Goal: Task Accomplishment & Management: Complete application form

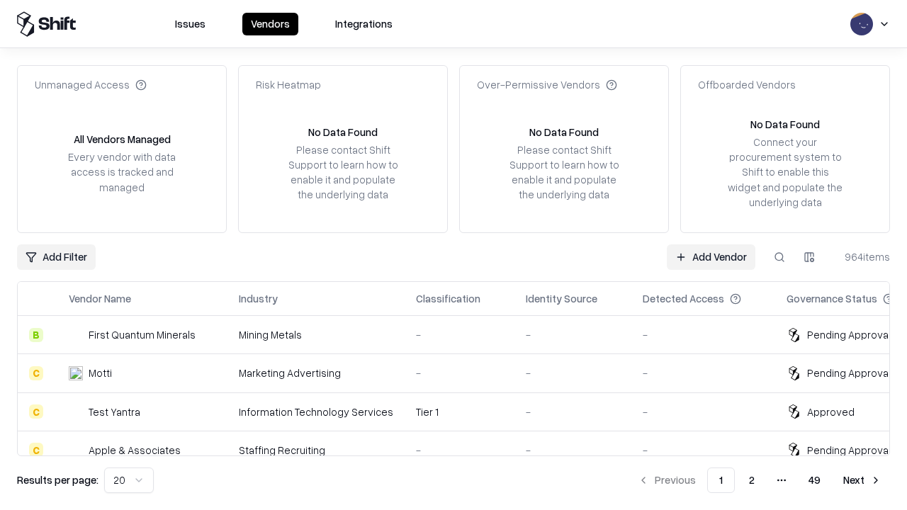
click at [710, 256] on link "Add Vendor" at bounding box center [711, 257] width 89 height 26
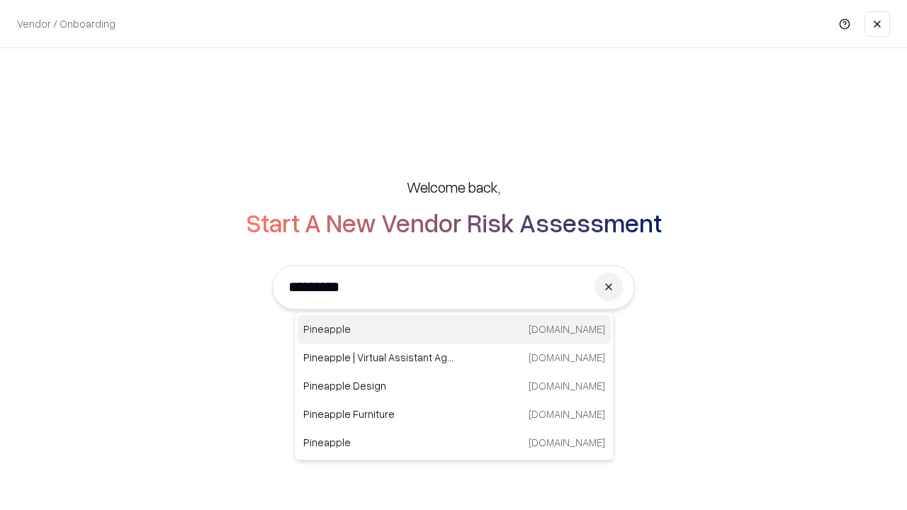
click at [454, 329] on div "Pineapple [DOMAIN_NAME]" at bounding box center [454, 329] width 313 height 28
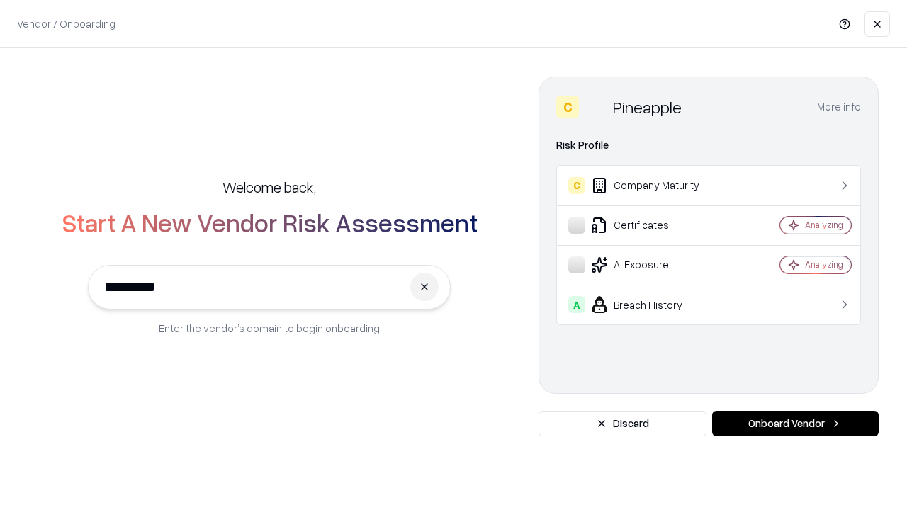
type input "*********"
click at [795, 424] on button "Onboard Vendor" at bounding box center [795, 424] width 166 height 26
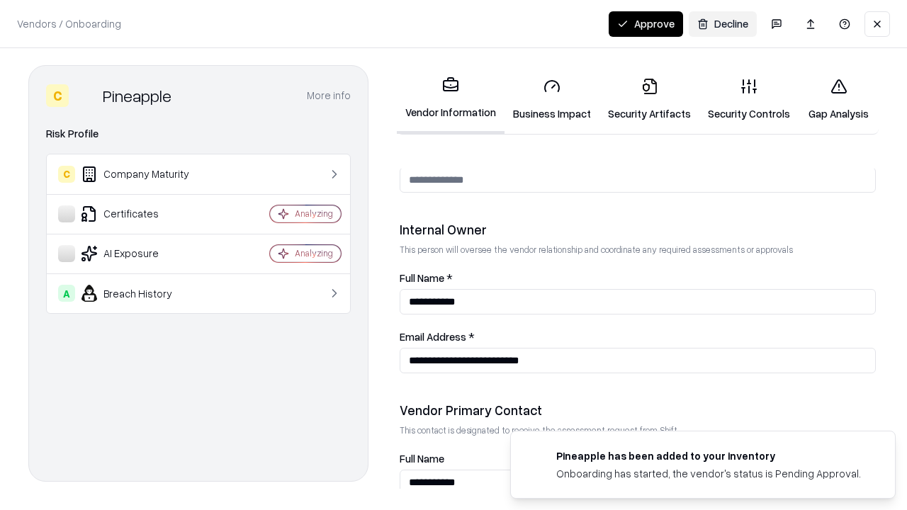
scroll to position [734, 0]
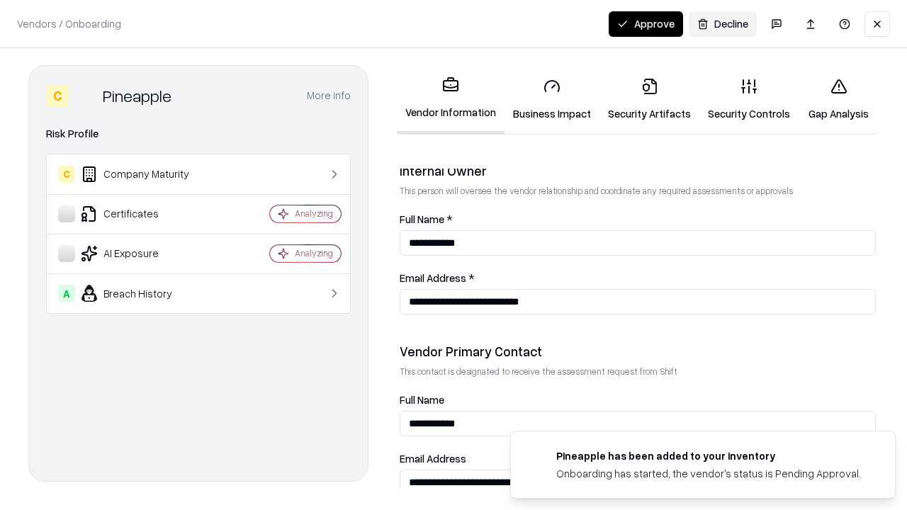
click at [649, 99] on link "Security Artifacts" at bounding box center [649, 100] width 100 height 66
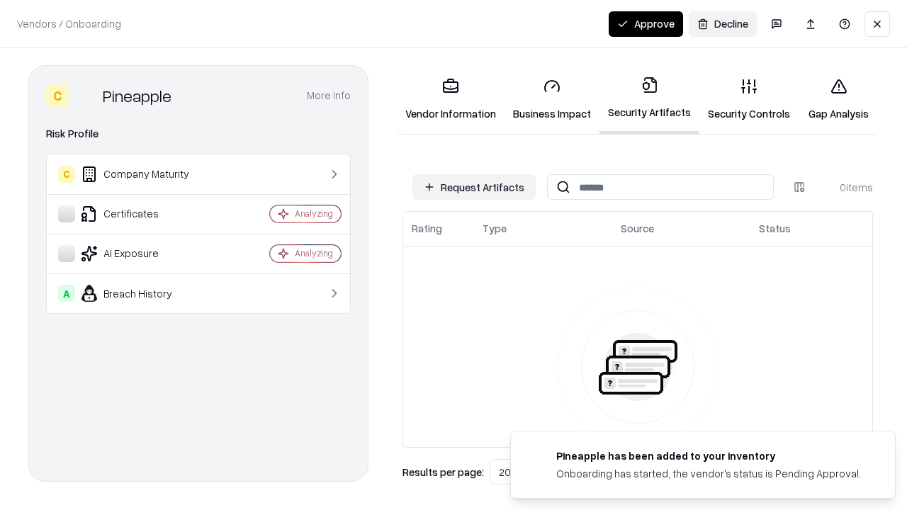
click at [474, 187] on button "Request Artifacts" at bounding box center [473, 187] width 123 height 26
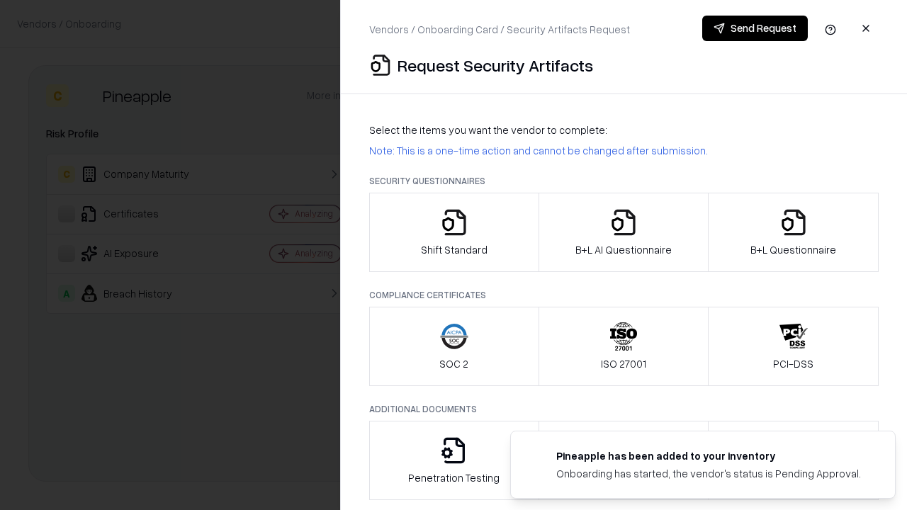
click at [793, 232] on icon "button" at bounding box center [793, 222] width 28 height 28
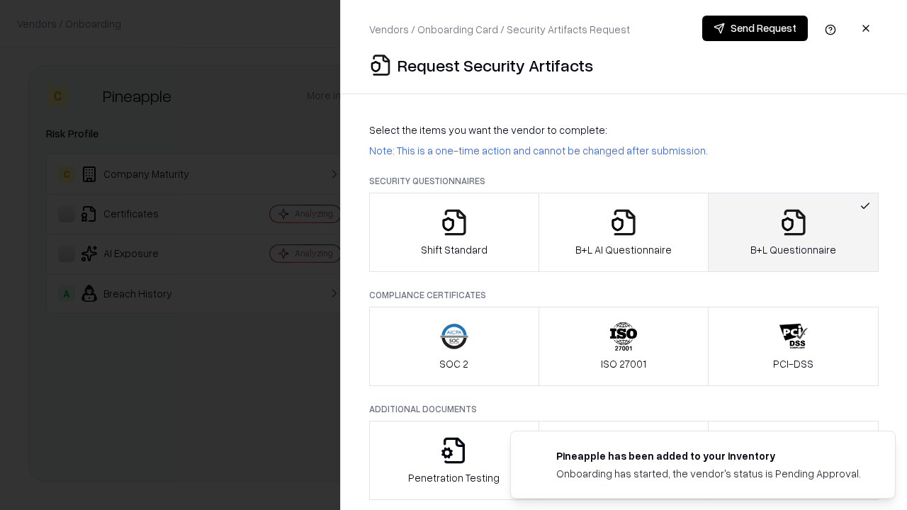
click at [623, 232] on icon "button" at bounding box center [623, 222] width 28 height 28
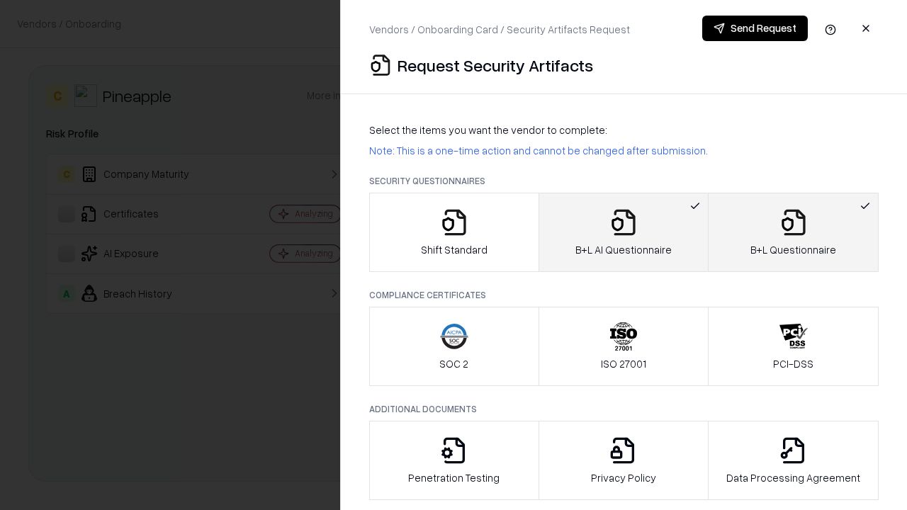
click at [754, 28] on button "Send Request" at bounding box center [755, 29] width 106 height 26
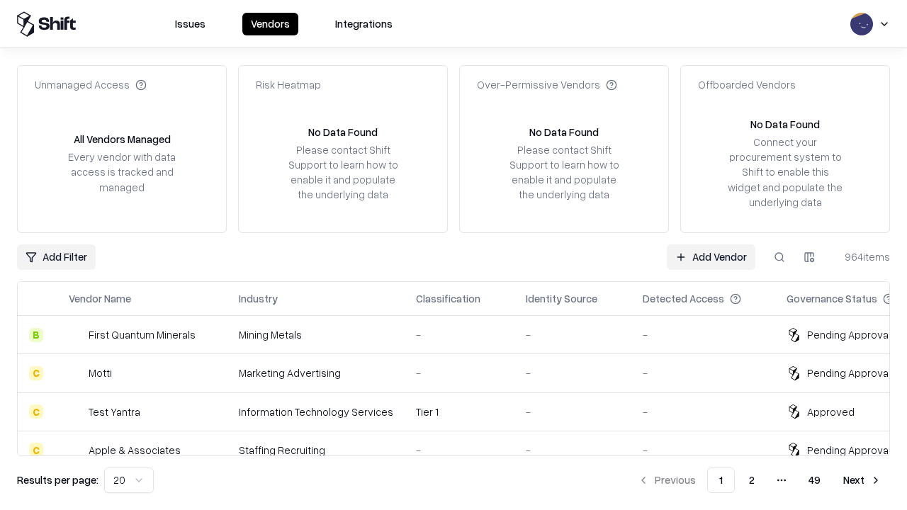
click at [779, 256] on button at bounding box center [779, 257] width 26 height 26
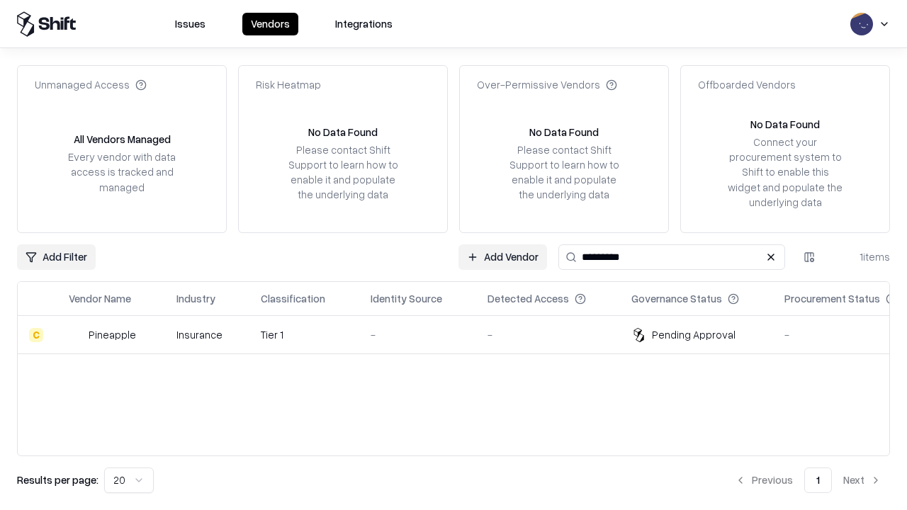
type input "*********"
click at [462, 334] on div "-" at bounding box center [417, 334] width 94 height 15
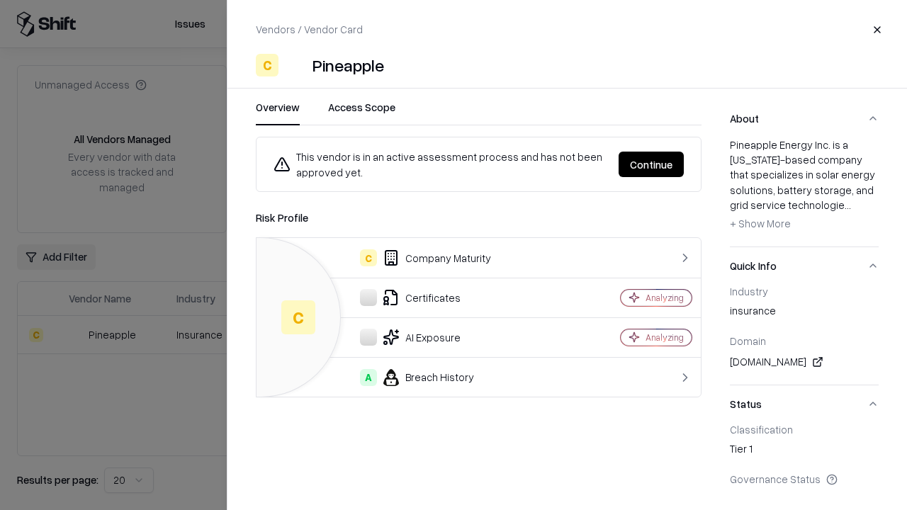
click at [651, 164] on button "Continue" at bounding box center [650, 165] width 65 height 26
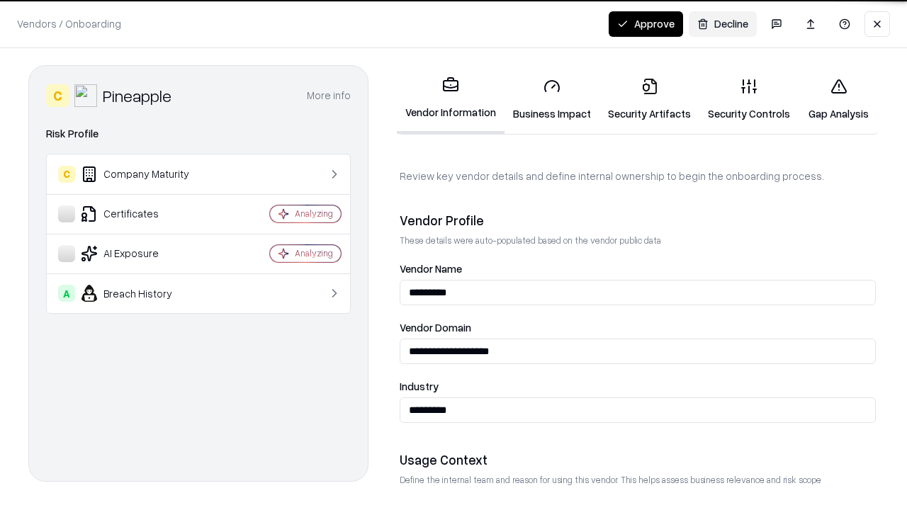
click at [649, 99] on link "Security Artifacts" at bounding box center [649, 100] width 100 height 66
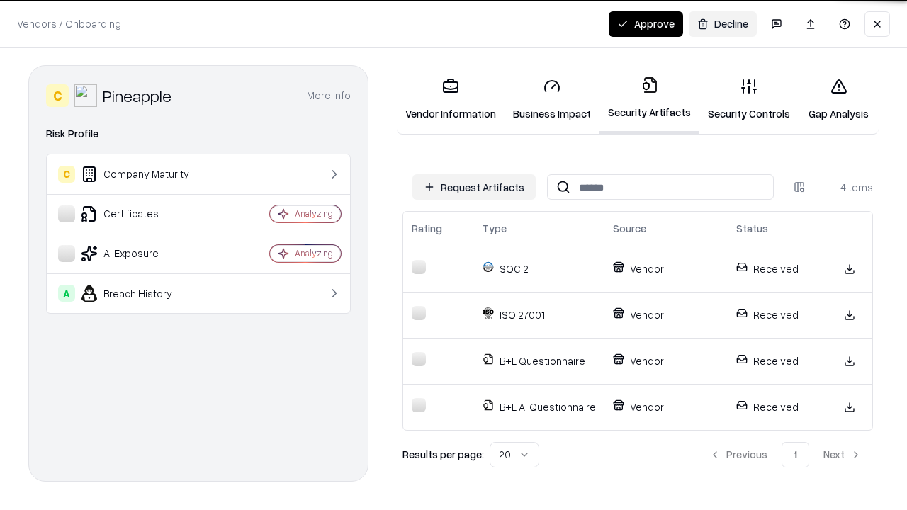
click at [645, 23] on button "Approve" at bounding box center [645, 24] width 74 height 26
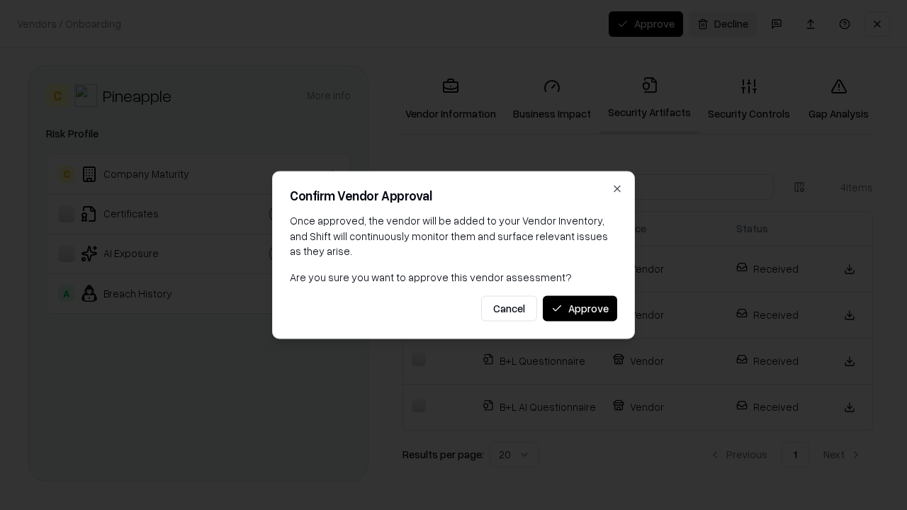
click at [579, 308] on button "Approve" at bounding box center [580, 308] width 74 height 26
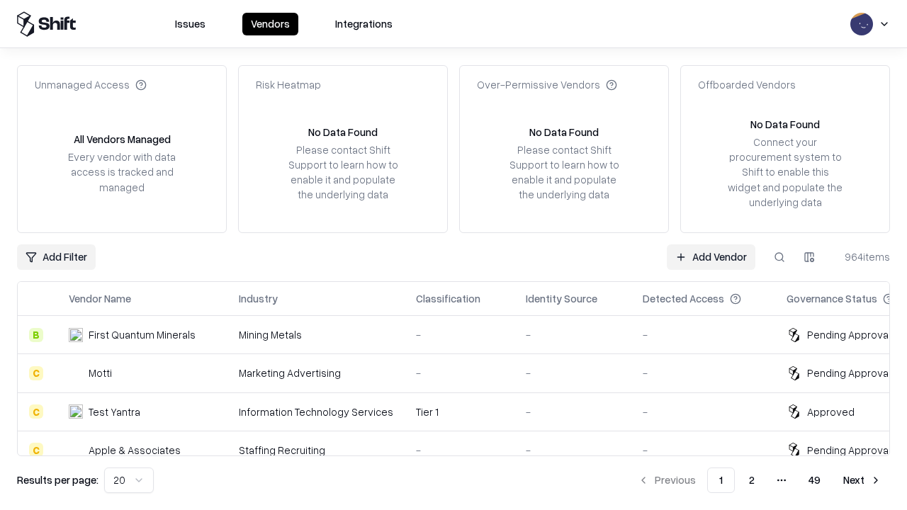
type input "*********"
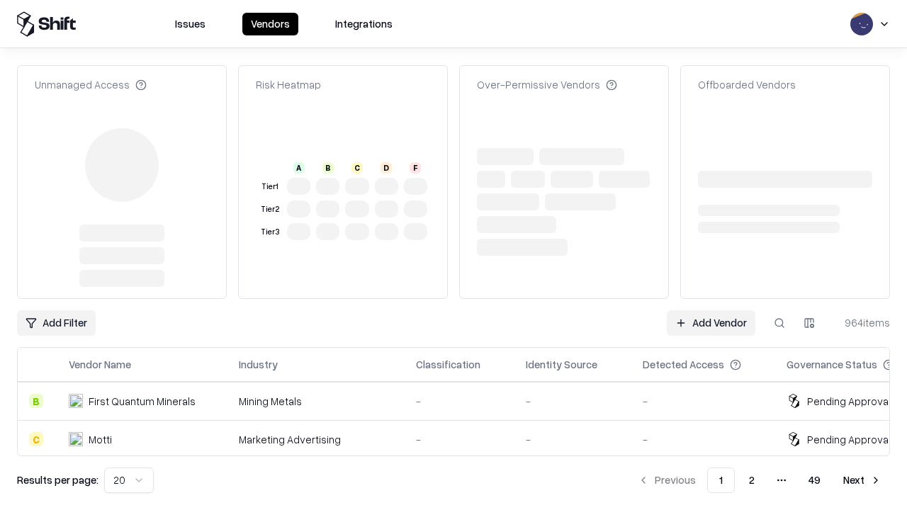
click at [710, 310] on link "Add Vendor" at bounding box center [711, 323] width 89 height 26
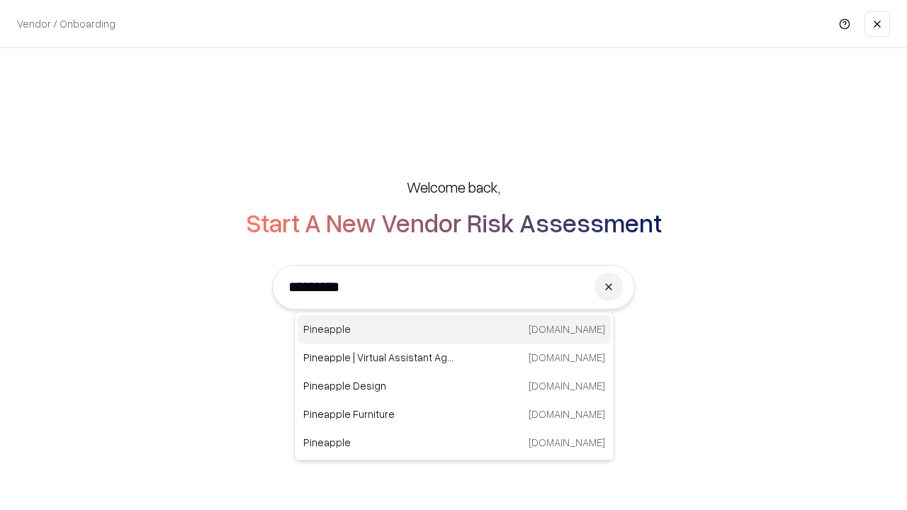
click at [454, 329] on div "Pineapple [DOMAIN_NAME]" at bounding box center [454, 329] width 313 height 28
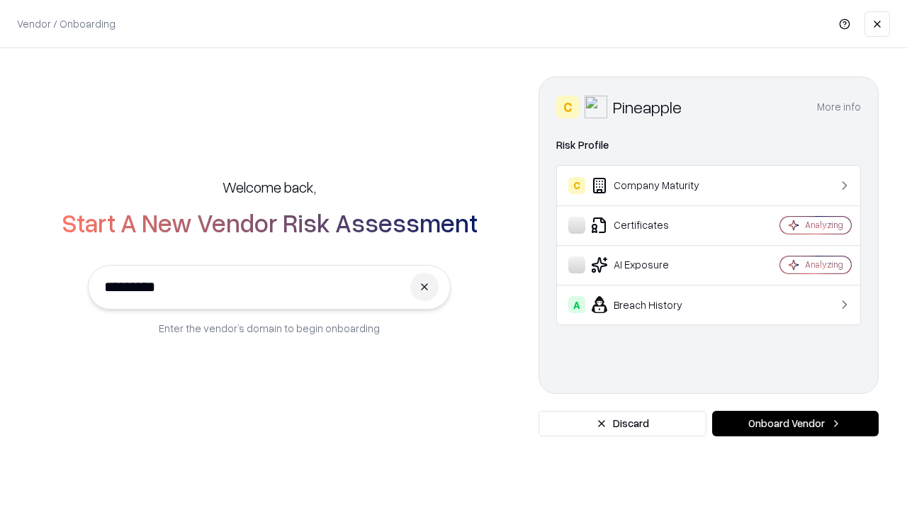
type input "*********"
click at [795, 424] on button "Onboard Vendor" at bounding box center [795, 424] width 166 height 26
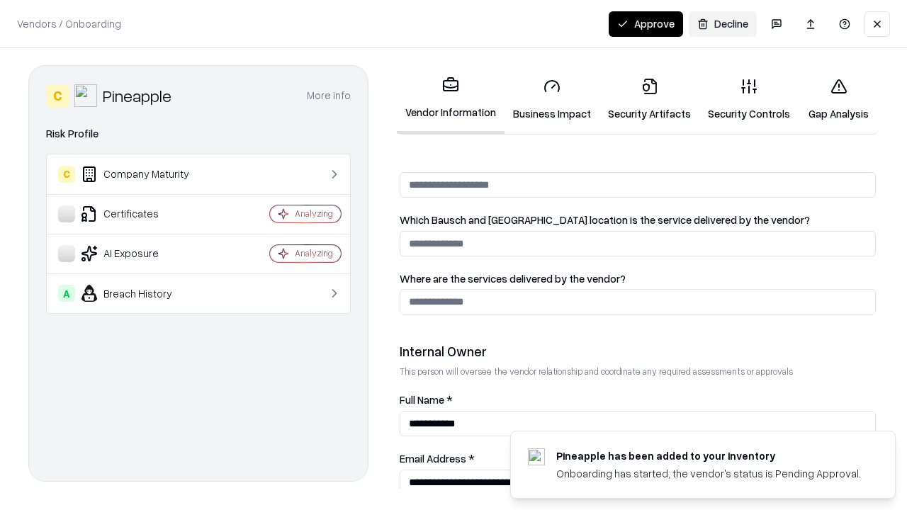
scroll to position [734, 0]
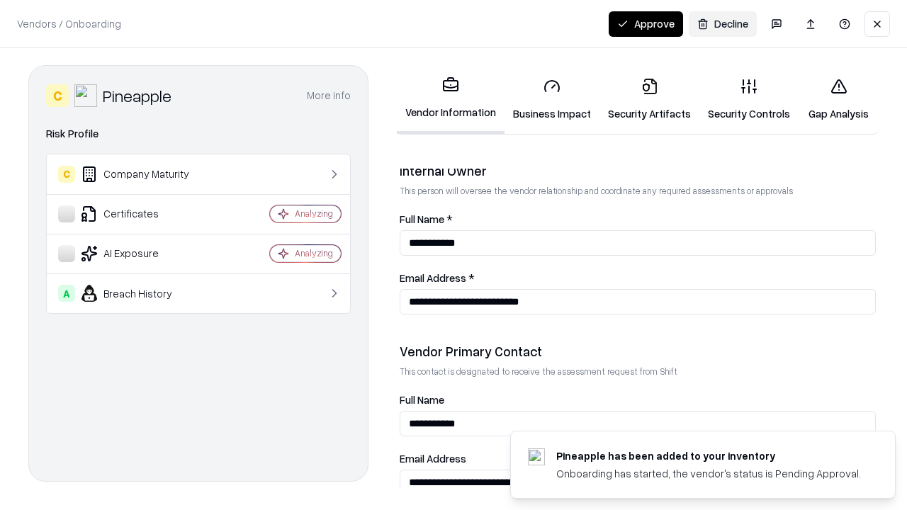
click at [645, 23] on button "Approve" at bounding box center [645, 24] width 74 height 26
